Goal: Transaction & Acquisition: Subscribe to service/newsletter

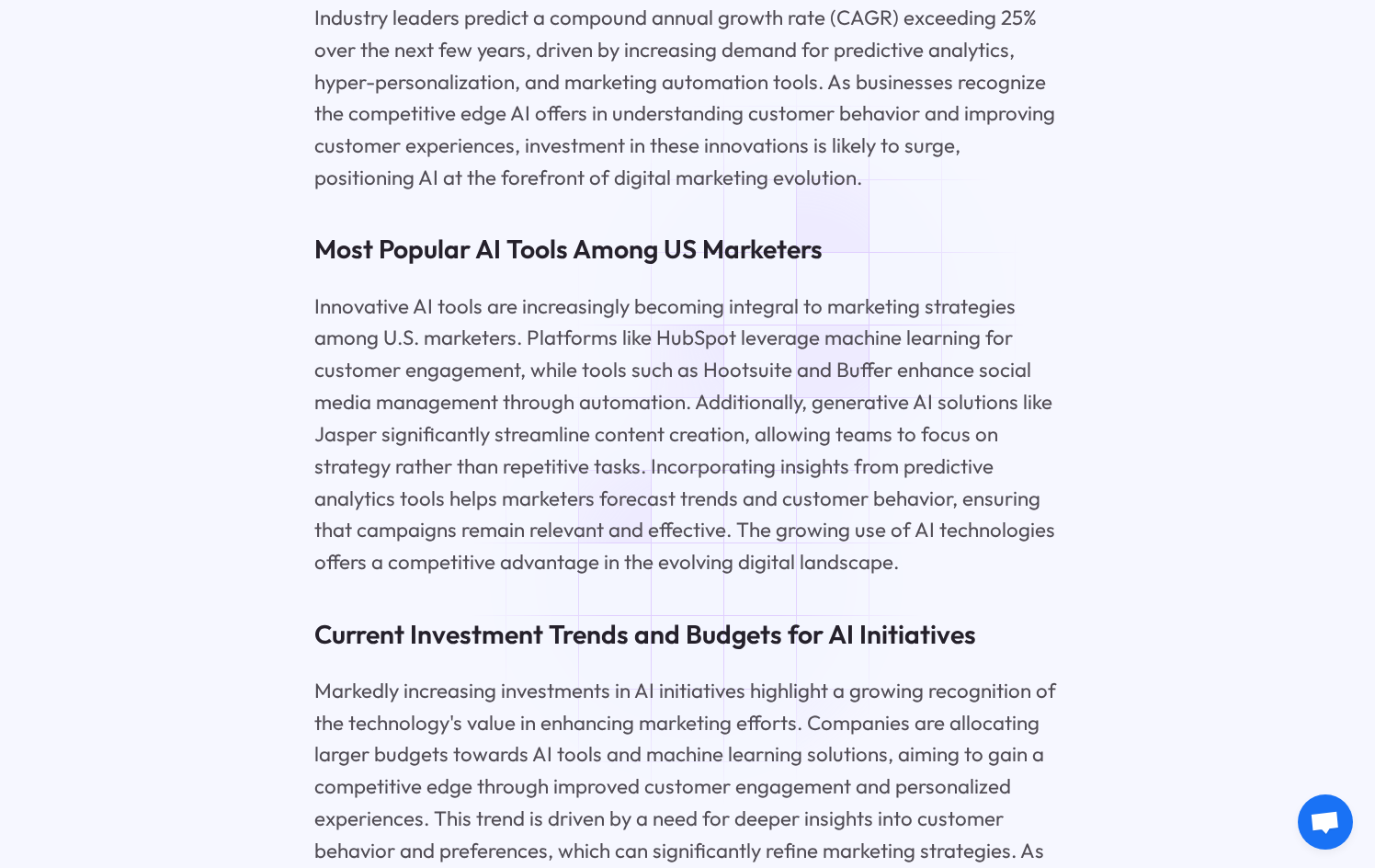
click at [703, 578] on p "Innovative AI tools are increasingly becoming integral to marketing strategies …" at bounding box center [687, 434] width 747 height 287
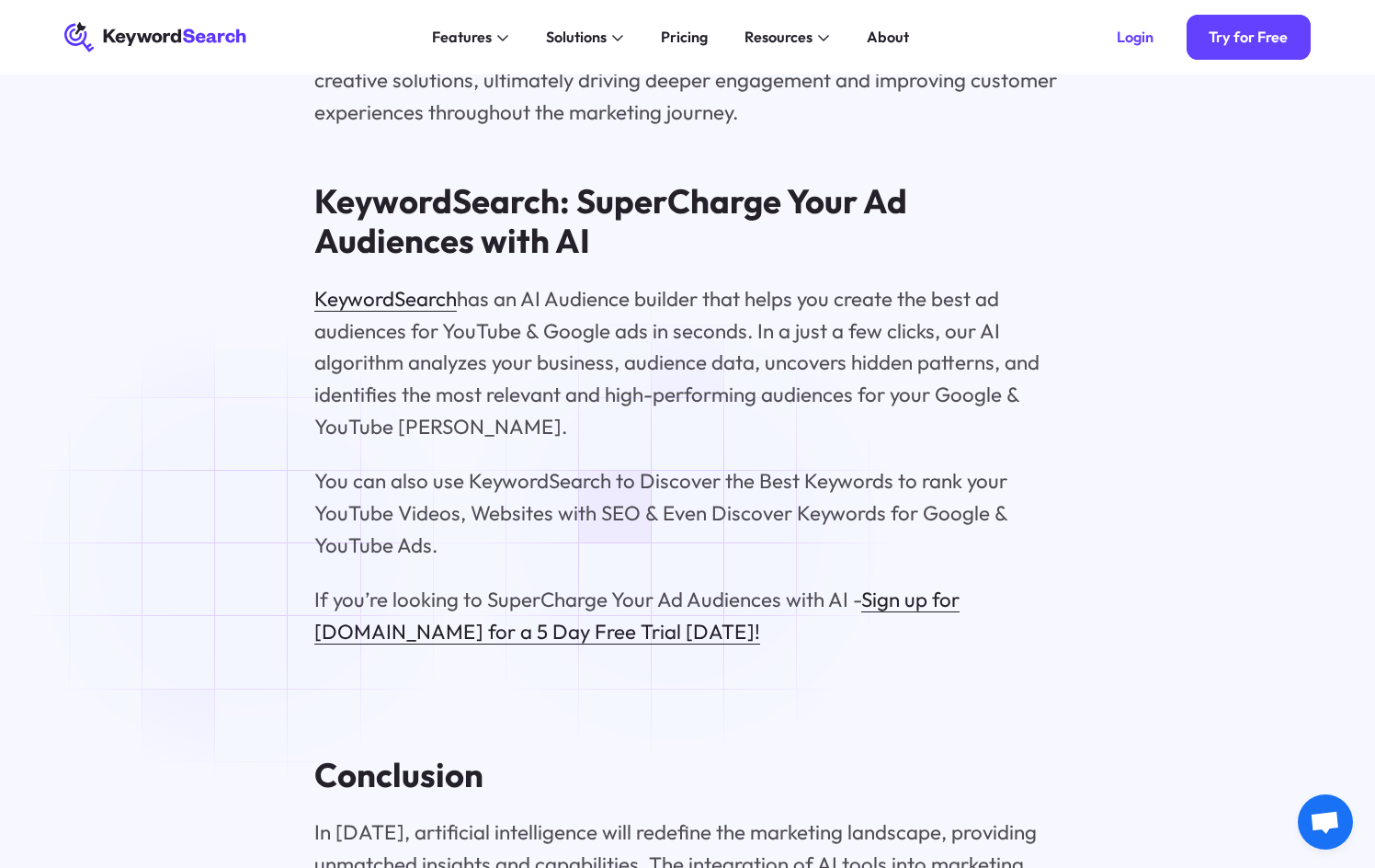
scroll to position [17095, 0]
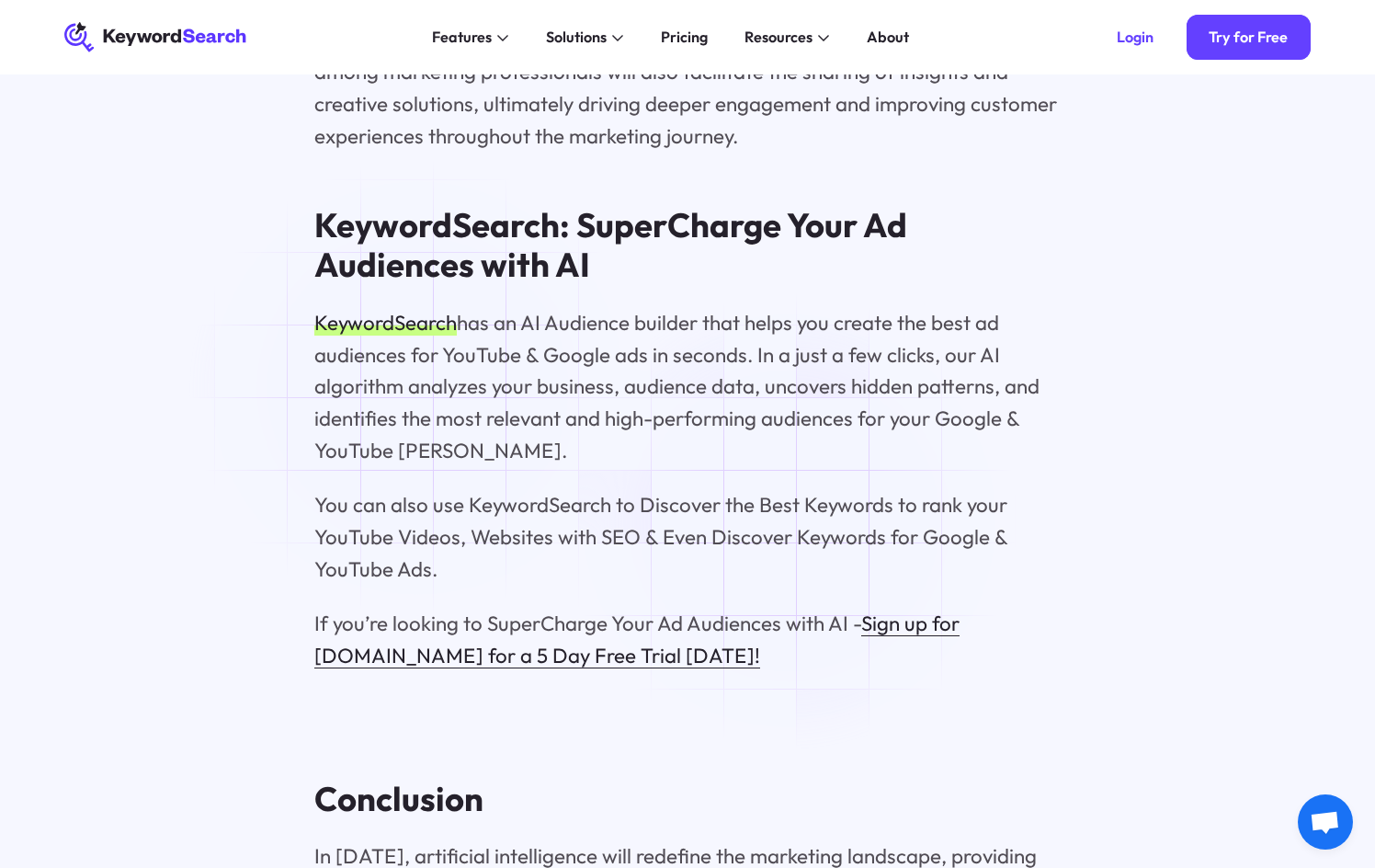
click at [422, 336] on link "KeywordSearch" at bounding box center [385, 323] width 142 height 26
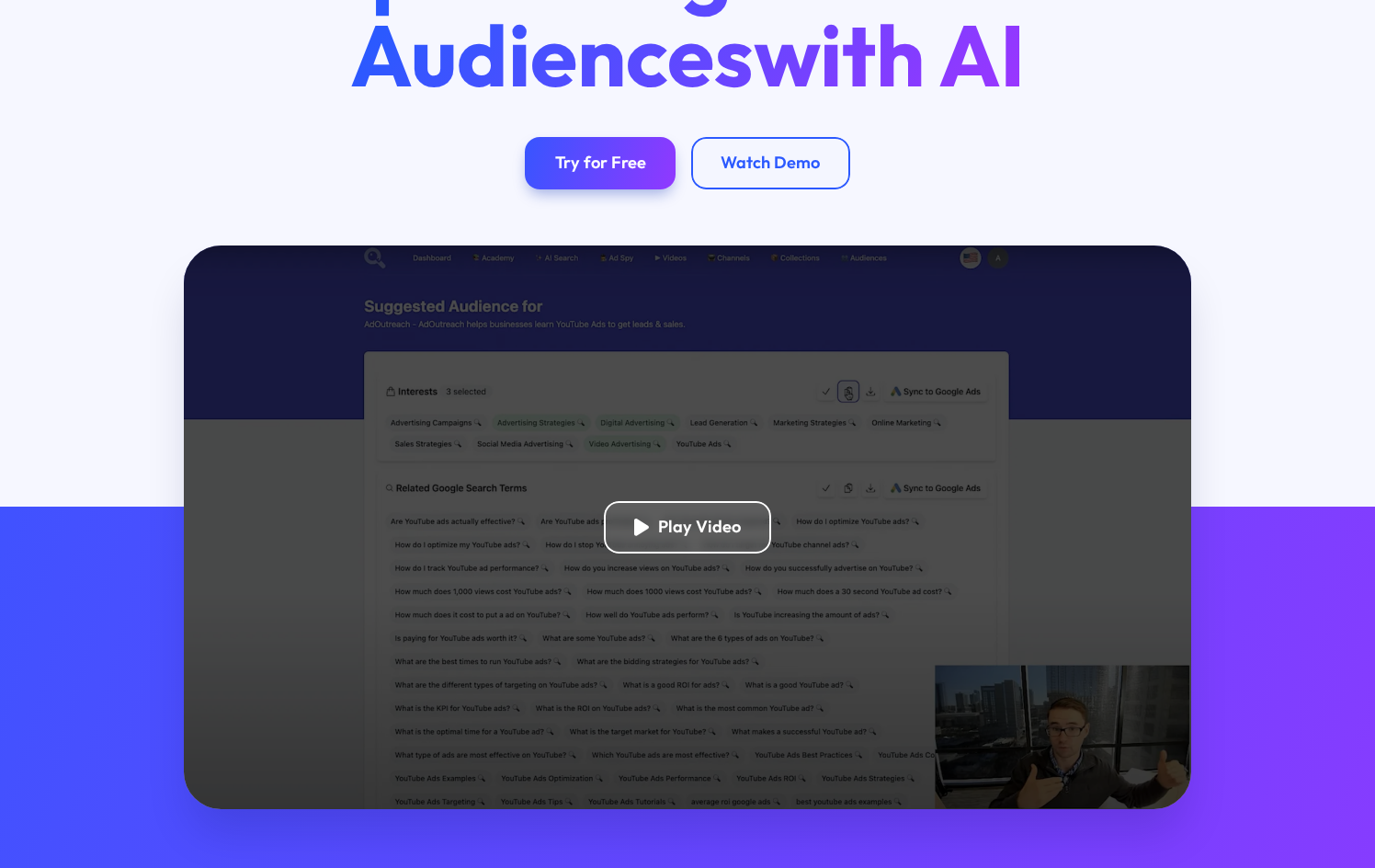
scroll to position [276, 0]
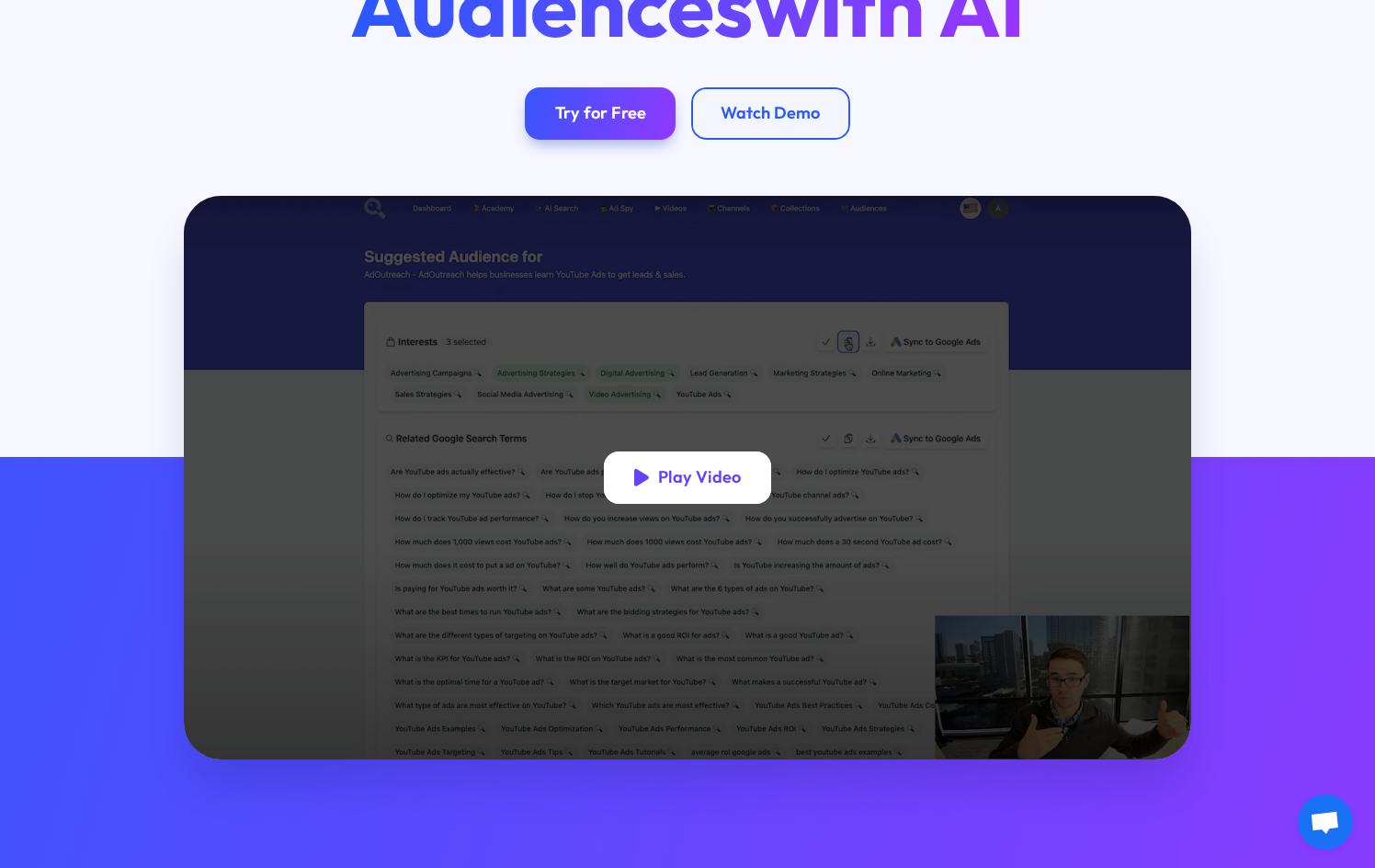
click at [689, 479] on div "Play Video" at bounding box center [699, 477] width 83 height 21
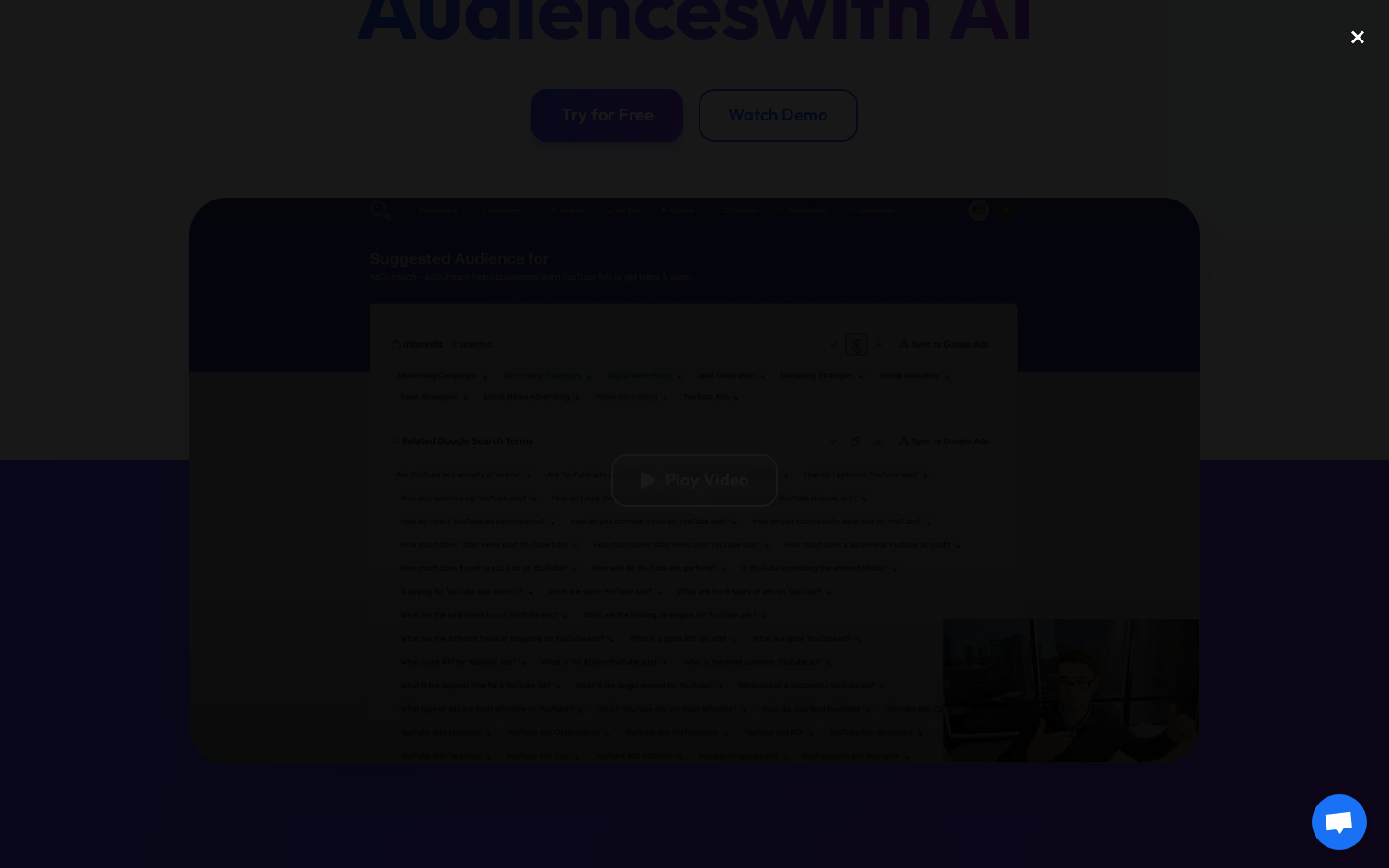
click at [1351, 33] on div "close lightbox" at bounding box center [1358, 37] width 63 height 41
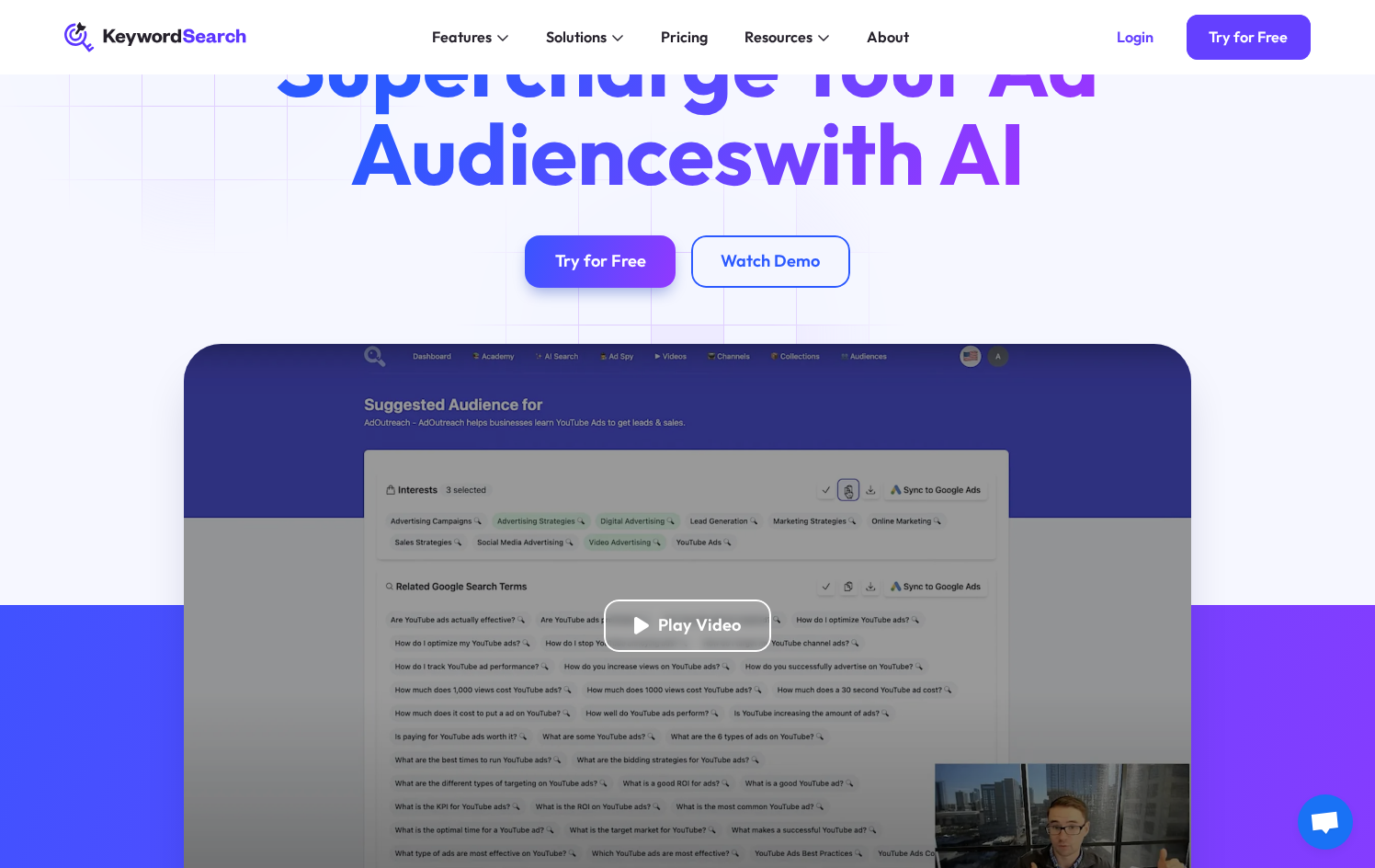
scroll to position [0, 0]
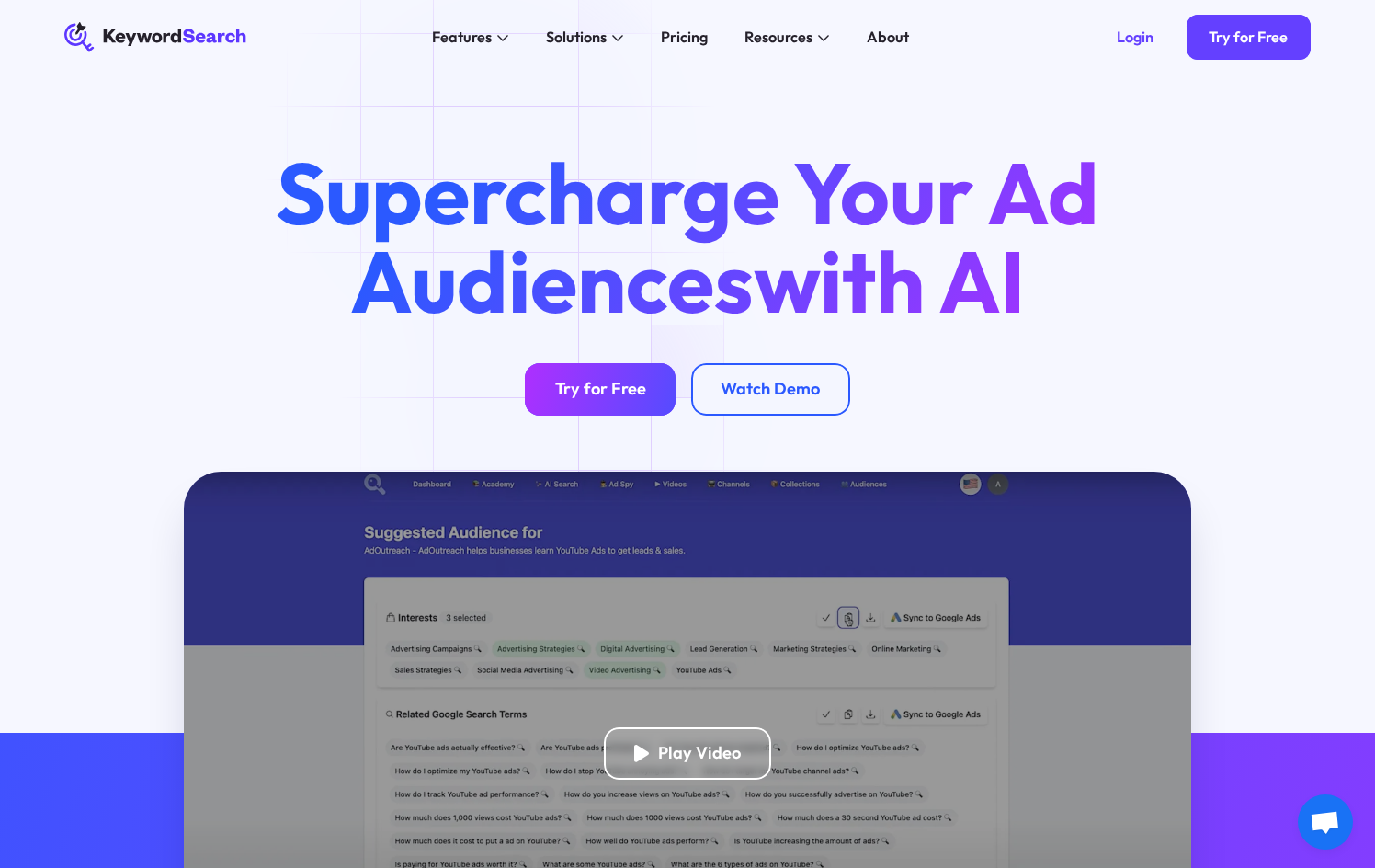
click at [591, 404] on link "Try for Free" at bounding box center [600, 389] width 151 height 52
